Goal: Check status: Check status

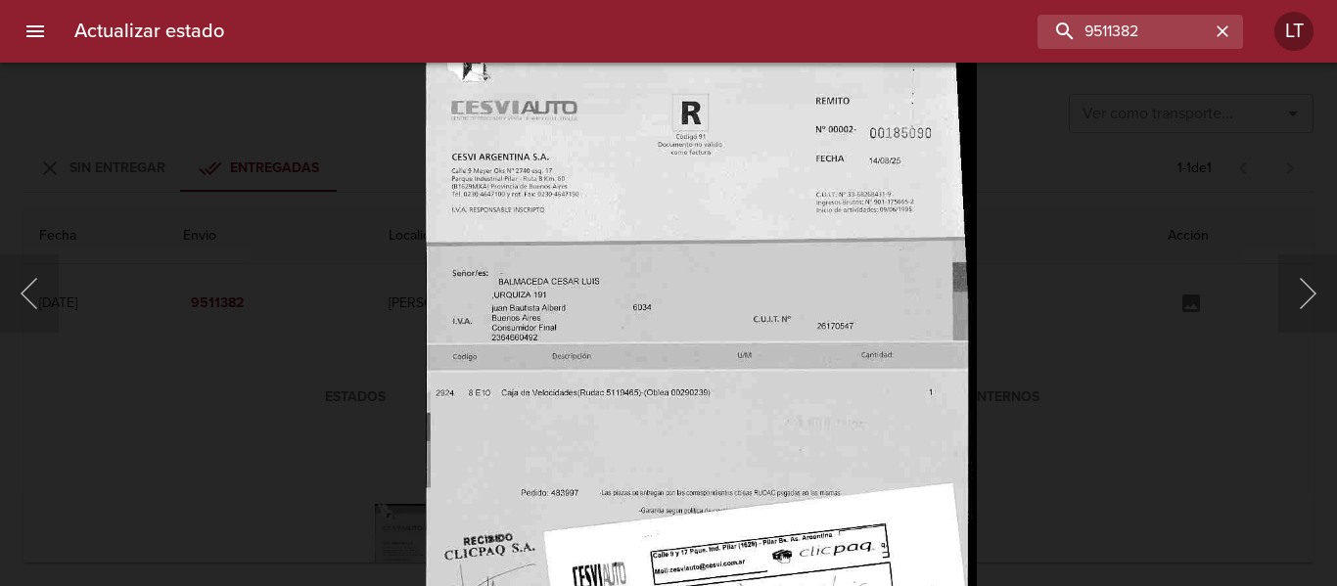
scroll to position [242, 0]
click at [382, 307] on div "Lightbox" at bounding box center [668, 293] width 1337 height 586
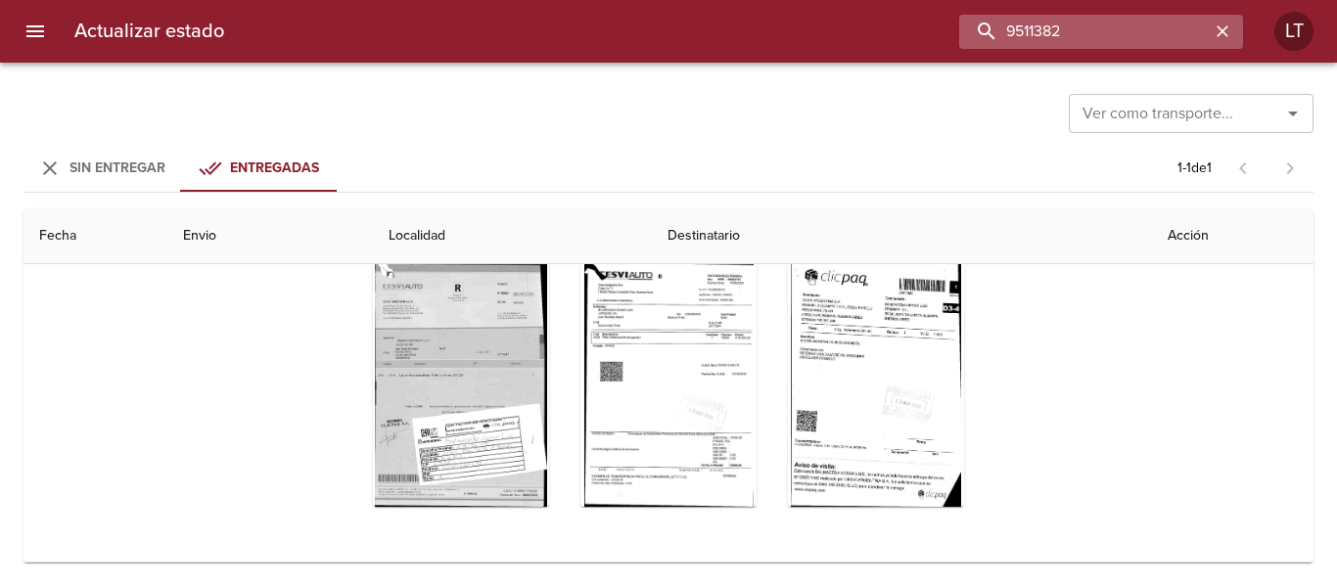
click at [1148, 36] on input "9511382" at bounding box center [1084, 32] width 251 height 34
paste input "490045"
type input "9490045"
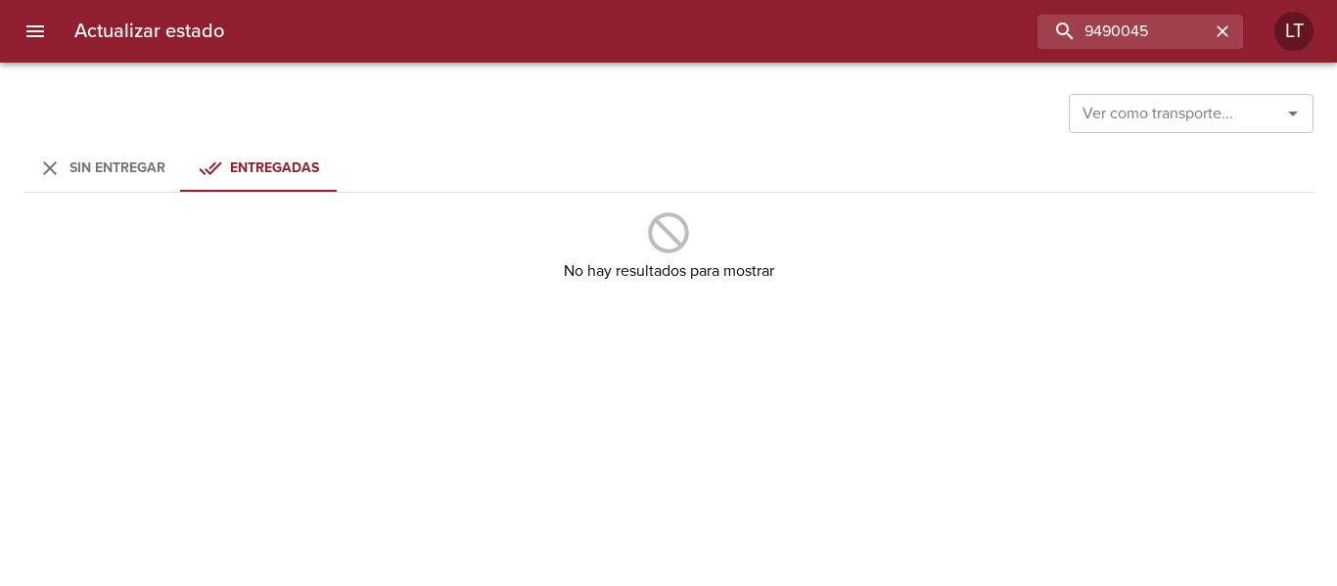
click at [162, 173] on span "Sin Entregar" at bounding box center [117, 168] width 96 height 17
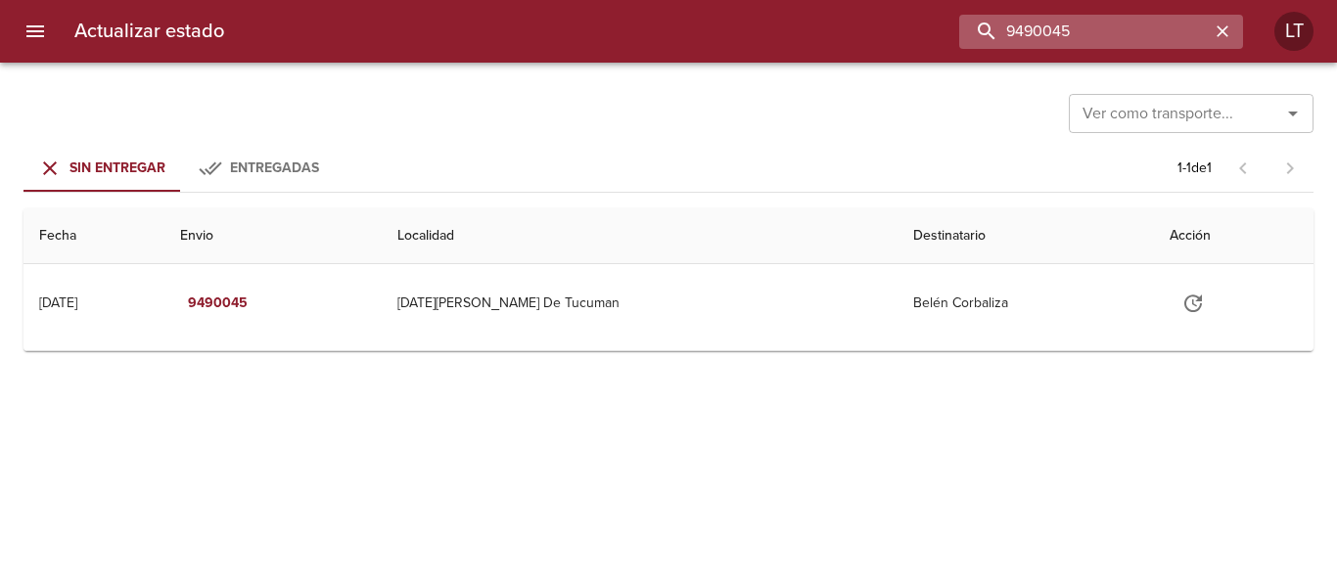
click at [1135, 27] on input "9490045" at bounding box center [1084, 32] width 251 height 34
click at [1134, 27] on input "9490045" at bounding box center [1084, 32] width 251 height 34
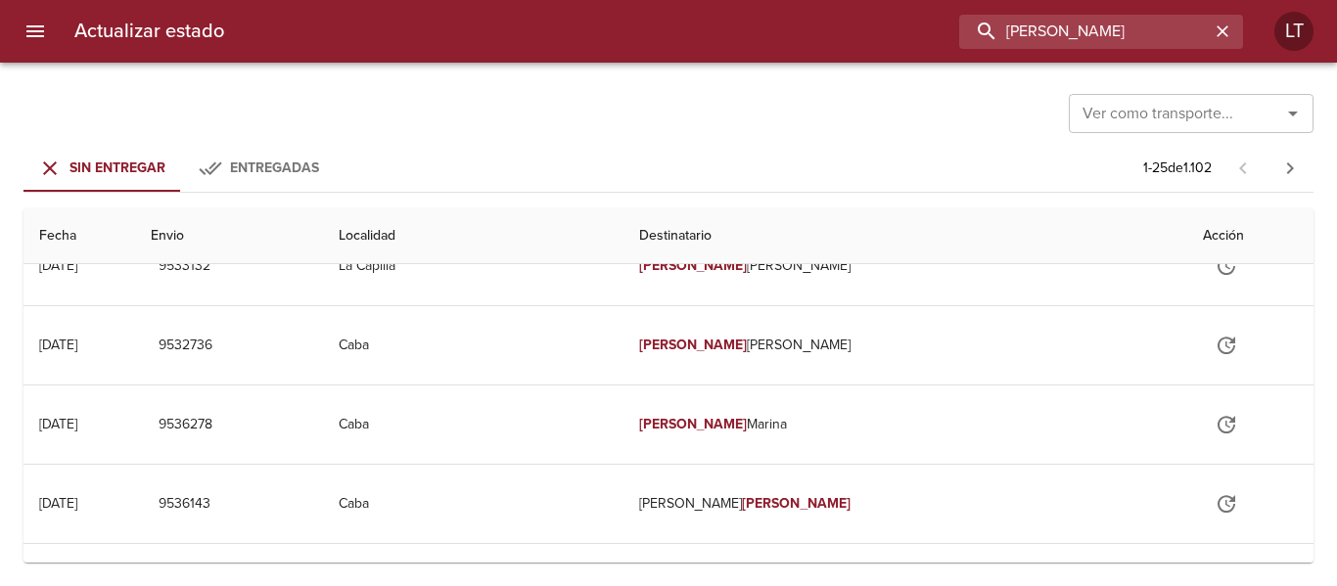
scroll to position [0, 0]
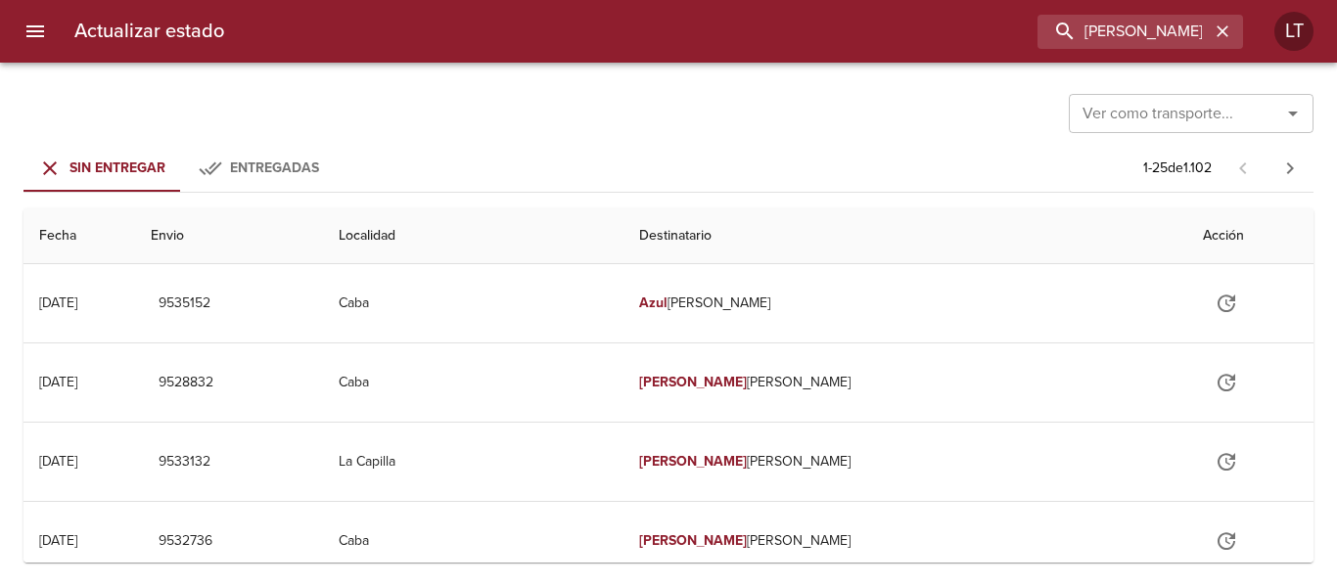
click at [275, 171] on span "Entregadas" at bounding box center [274, 168] width 89 height 17
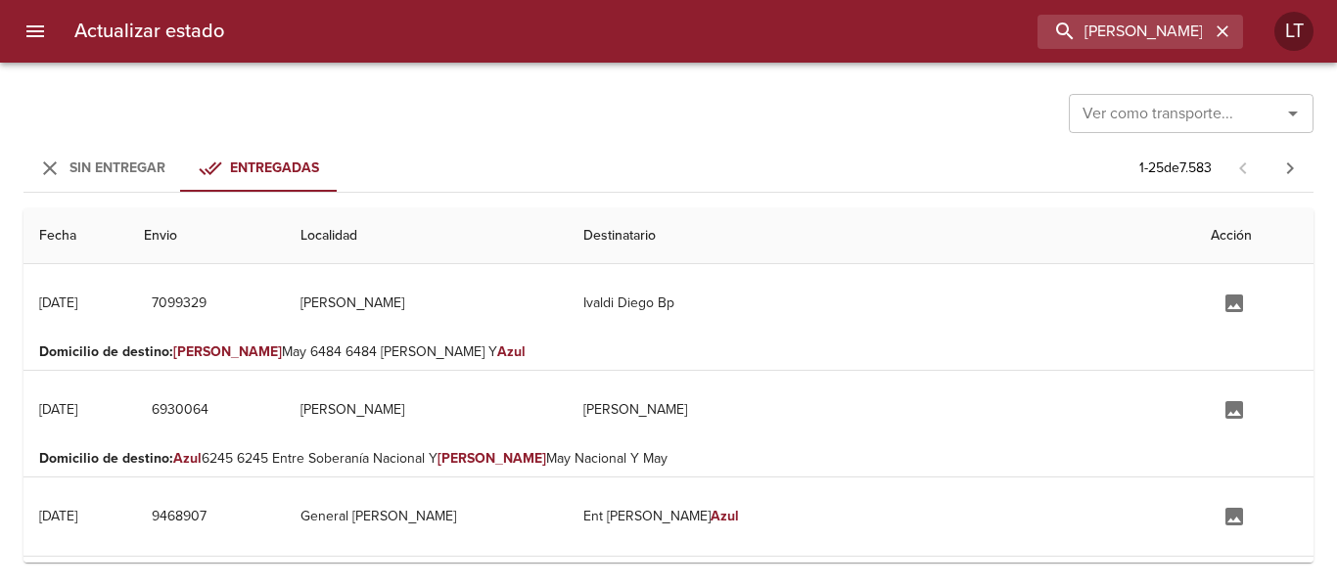
click at [124, 172] on span "Sin Entregar" at bounding box center [117, 168] width 96 height 17
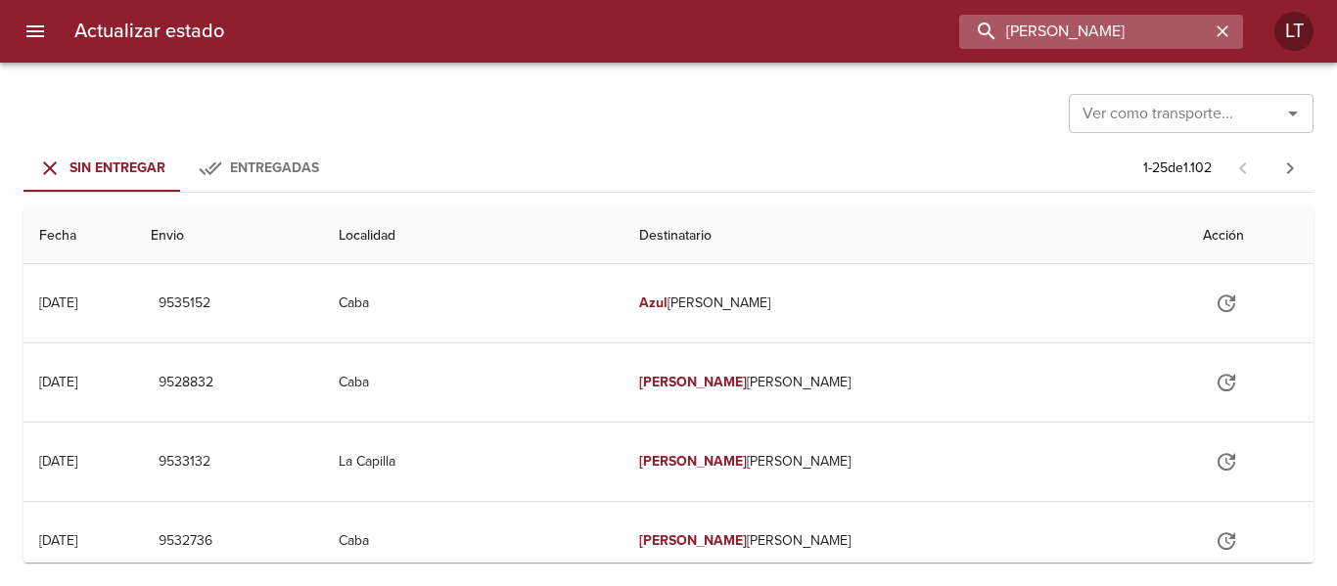
click at [1185, 18] on input "[PERSON_NAME]" at bounding box center [1084, 32] width 251 height 34
paste input "9490045"
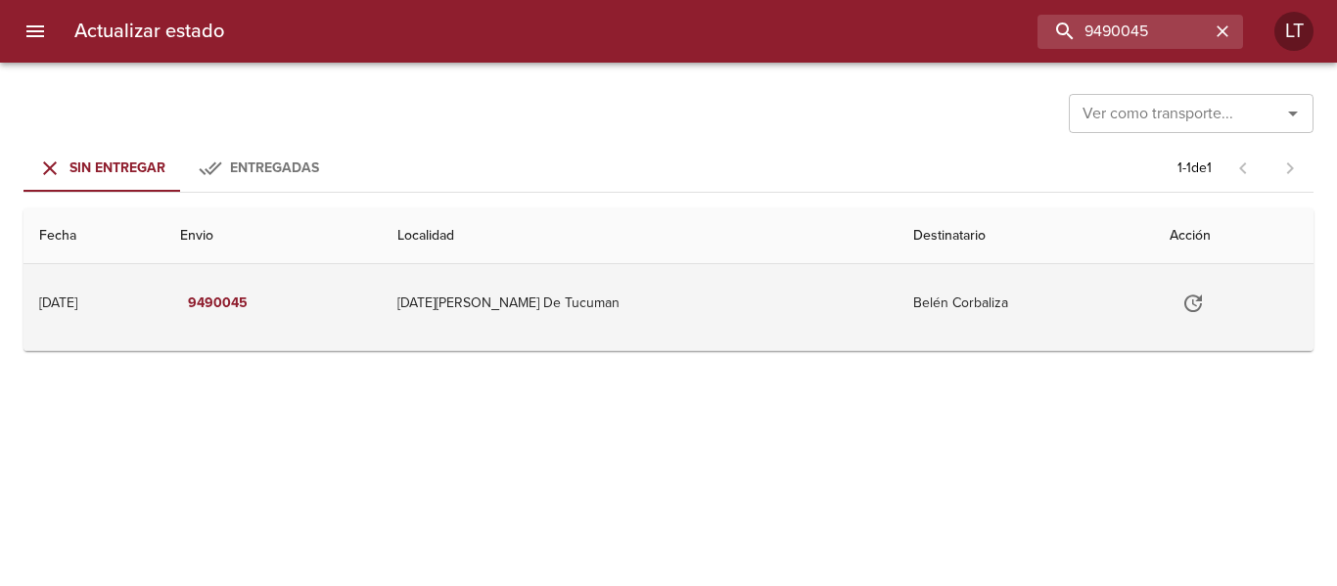
click at [706, 290] on td "[DATE][PERSON_NAME] De Tucuman" at bounding box center [640, 303] width 516 height 78
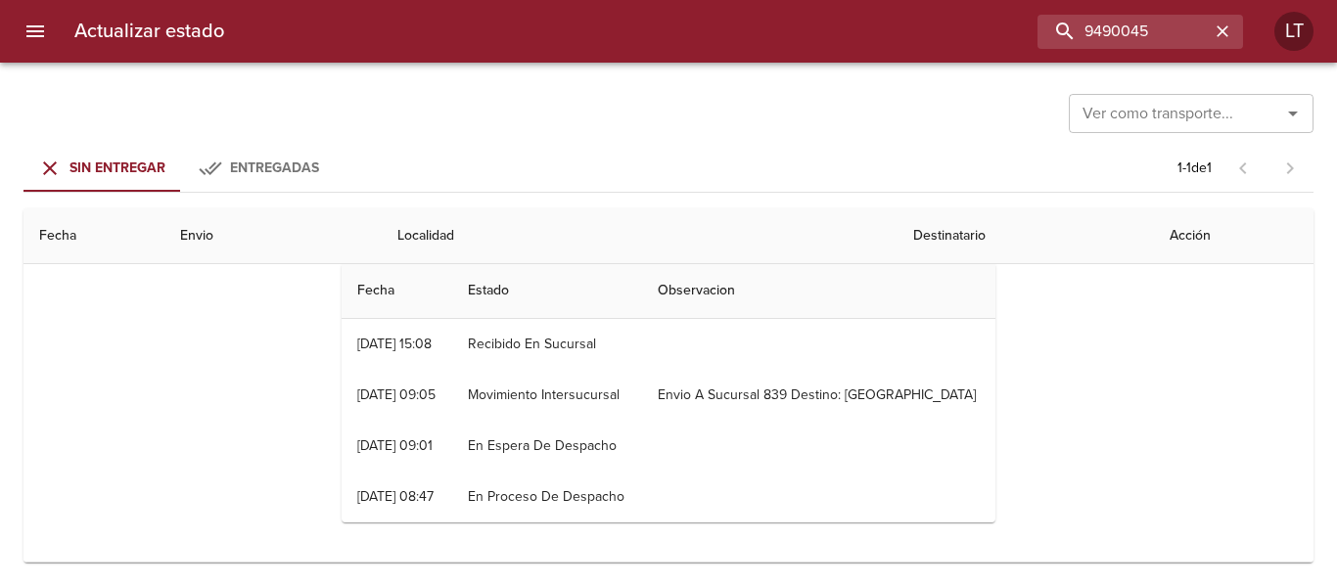
scroll to position [91, 0]
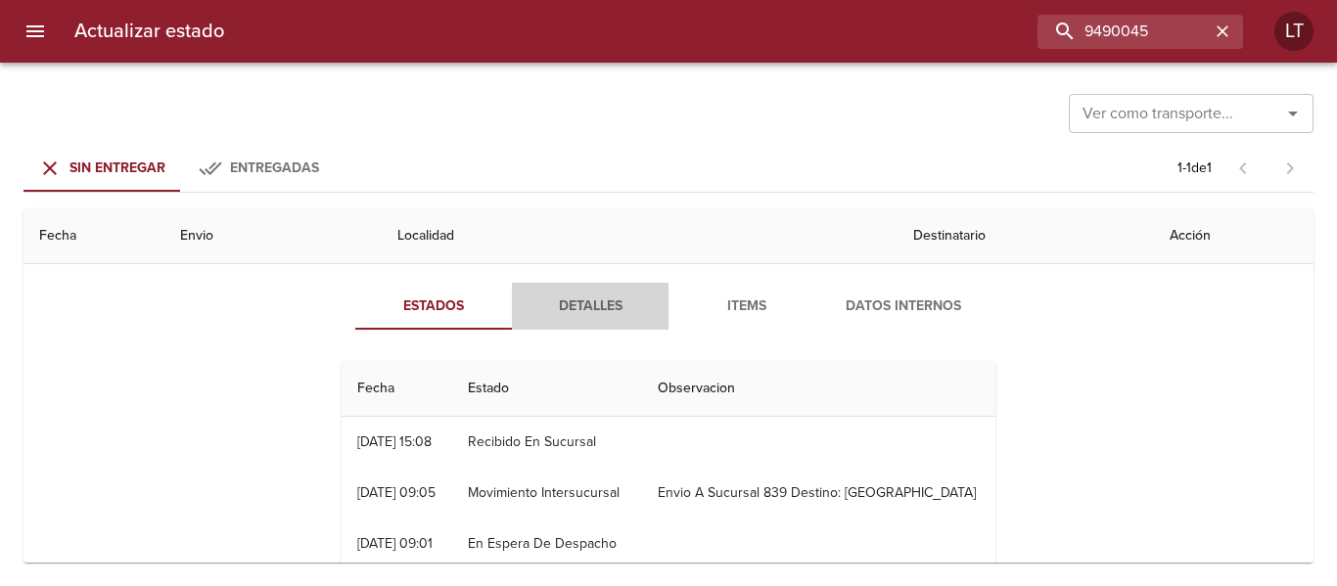
click at [581, 317] on span "Detalles" at bounding box center [590, 307] width 133 height 24
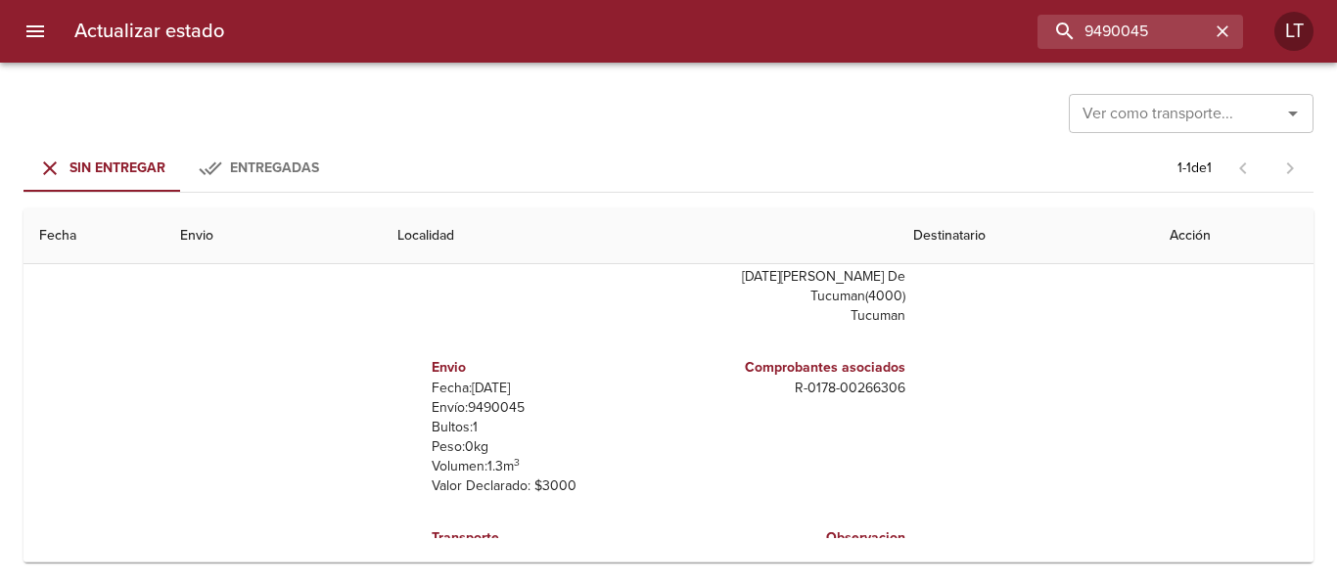
scroll to position [29, 0]
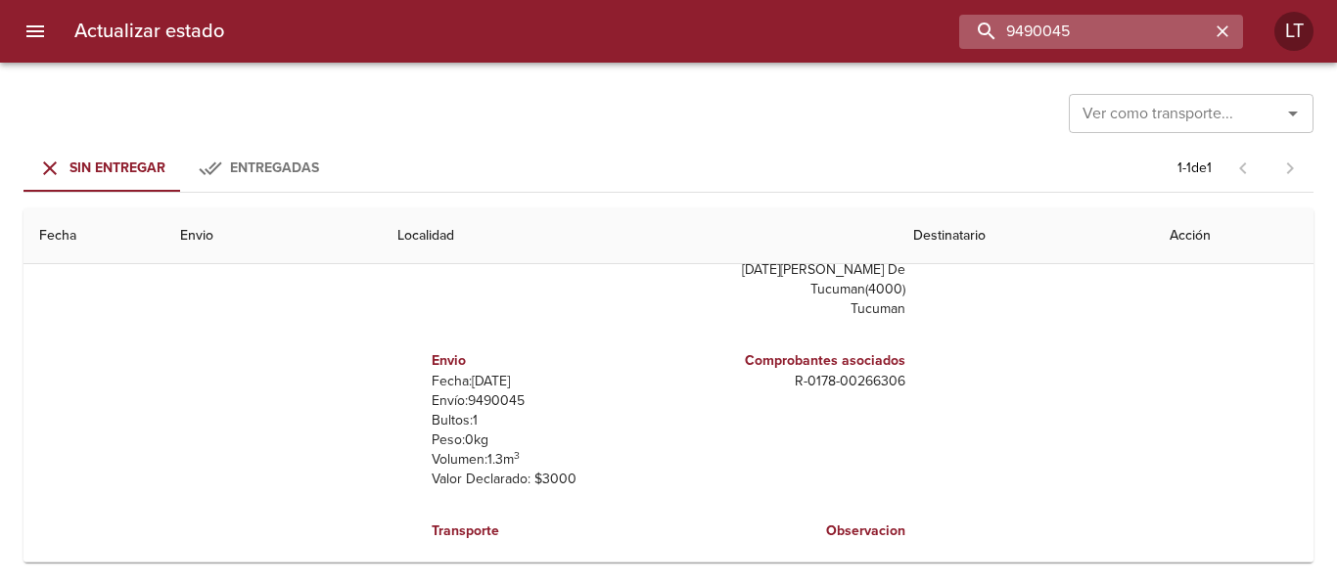
click at [1101, 33] on input "9490045" at bounding box center [1084, 32] width 251 height 34
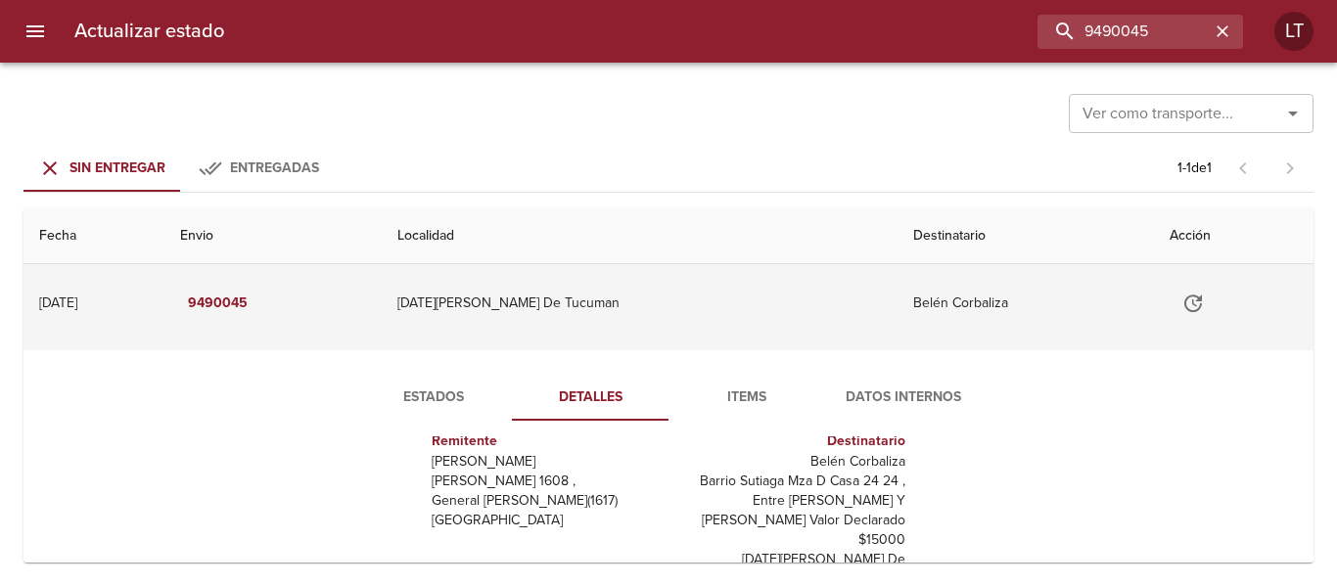
click at [991, 332] on td "Belén Corbaliza" at bounding box center [1025, 303] width 256 height 78
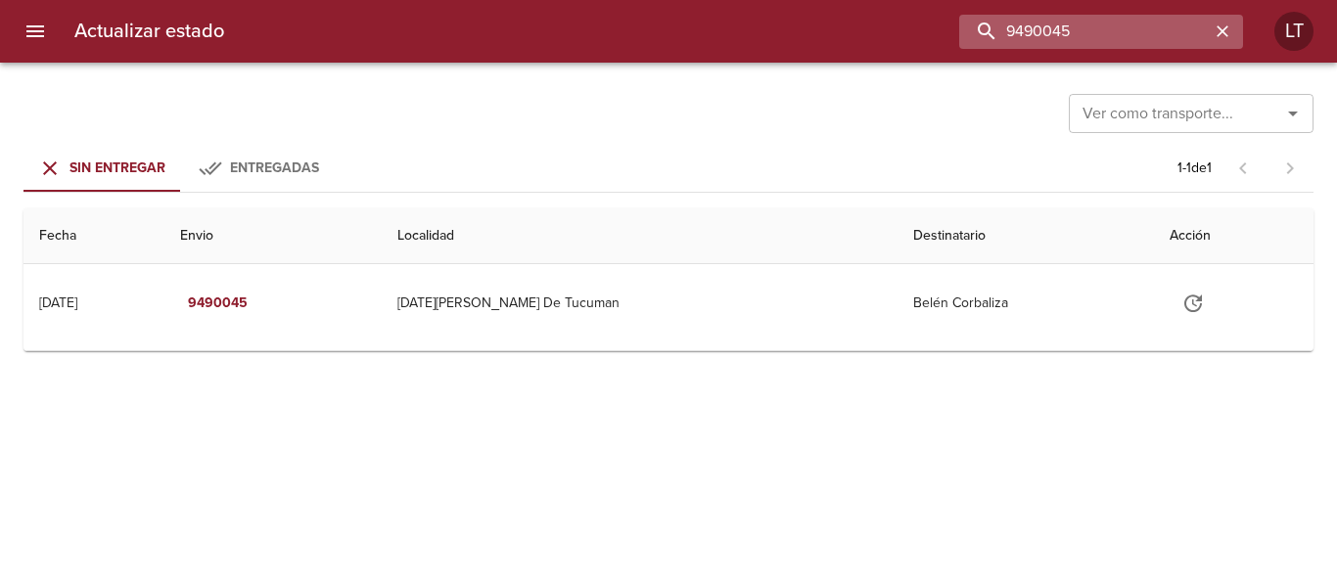
click at [1146, 35] on input "9490045" at bounding box center [1084, 32] width 251 height 34
paste input "46579"
type input "9446579"
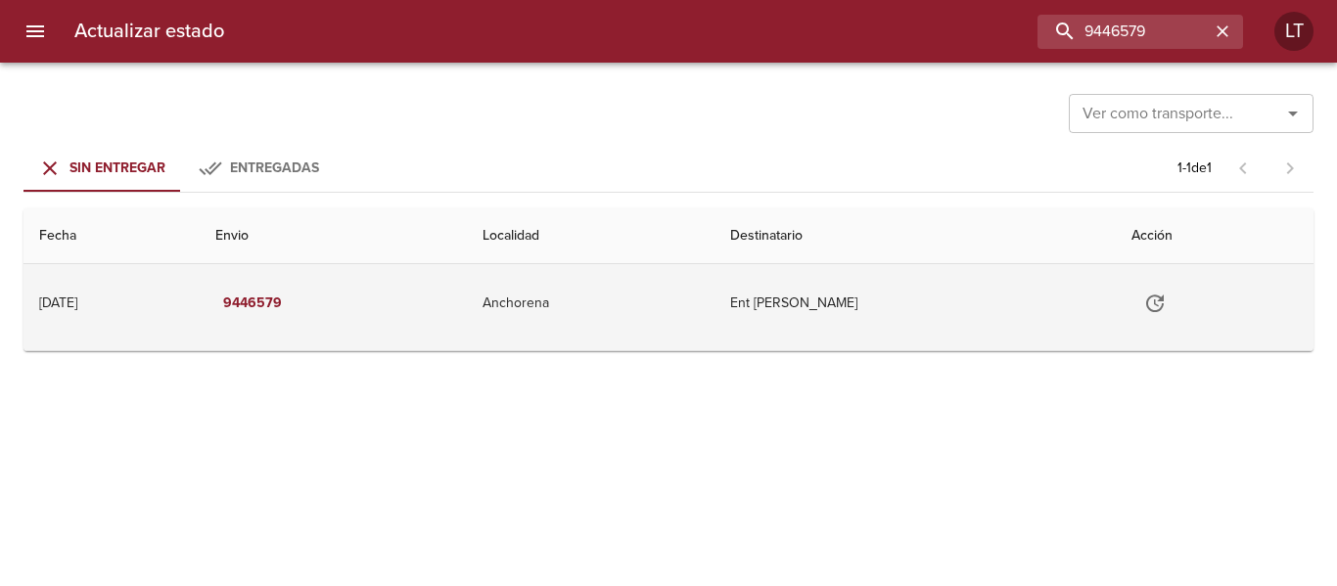
click at [684, 285] on td "Anchorena" at bounding box center [591, 303] width 248 height 78
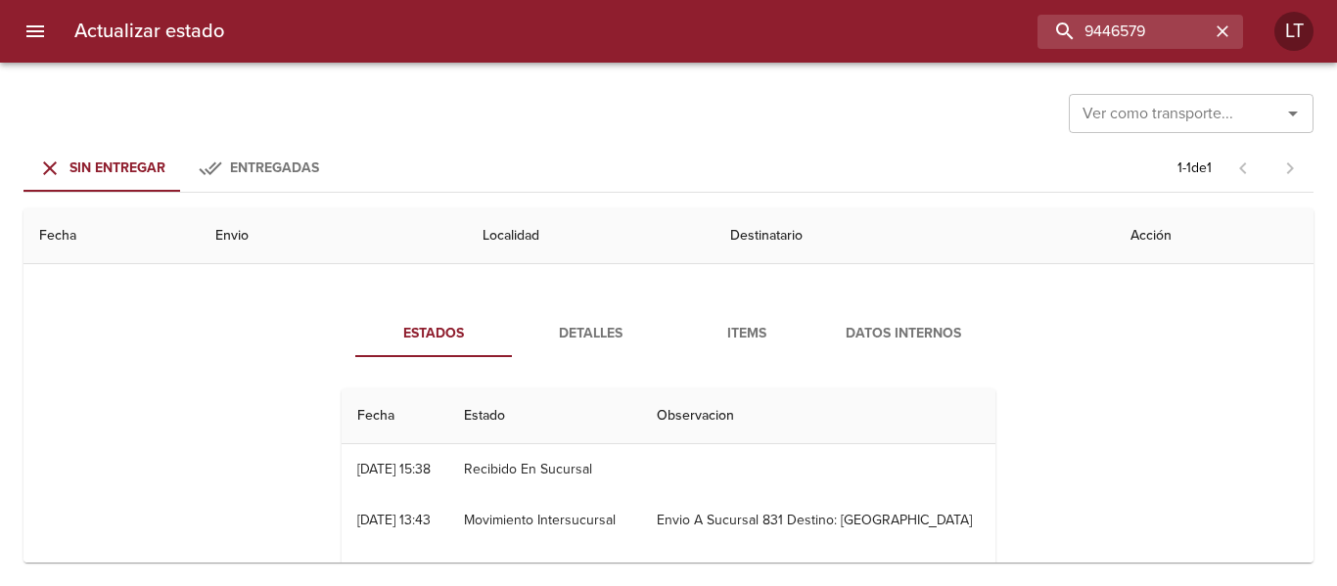
scroll to position [98, 0]
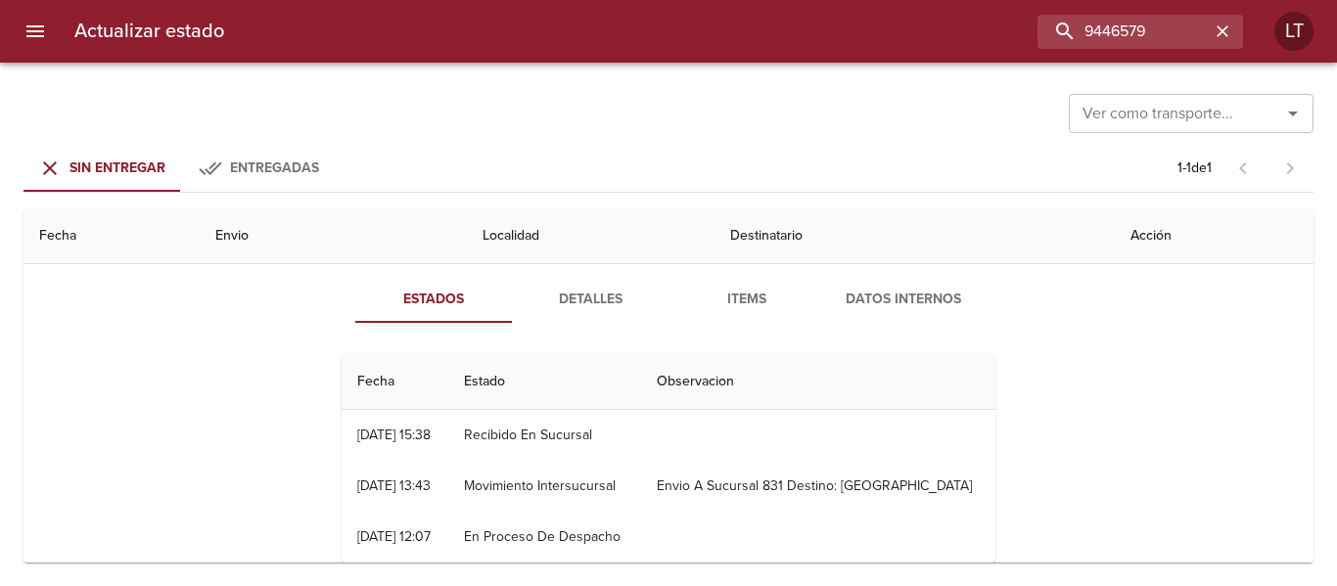
click at [605, 297] on span "Detalles" at bounding box center [590, 300] width 133 height 24
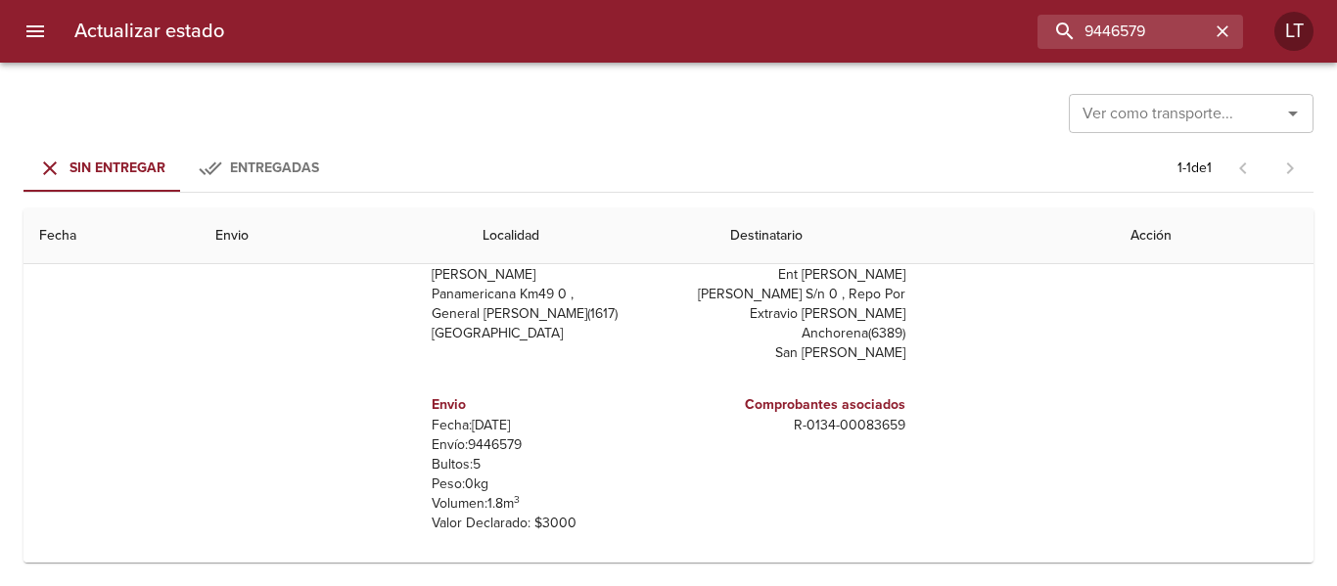
scroll to position [0, 0]
